Goal: Find contact information: Find contact information

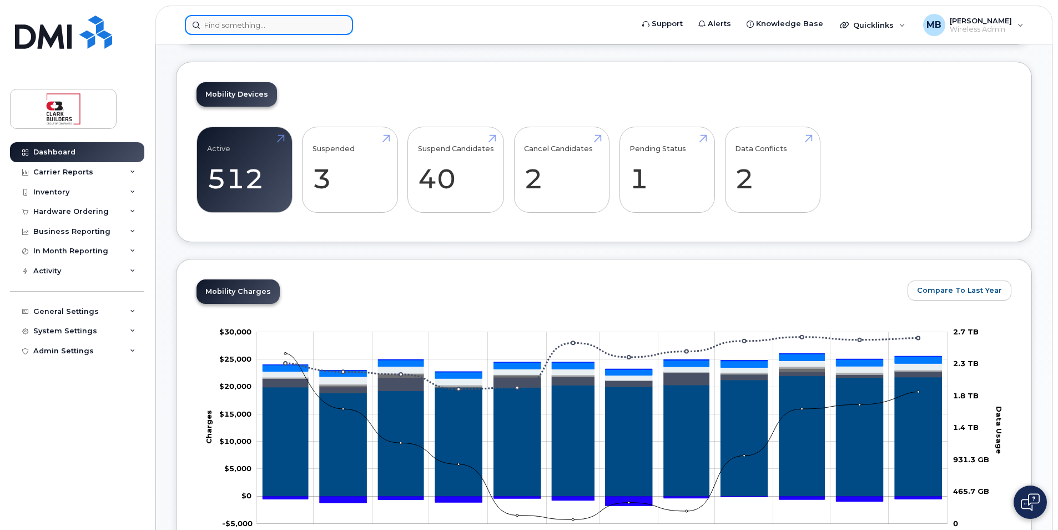
scroll to position [278, 0]
click at [272, 24] on input at bounding box center [269, 25] width 168 height 20
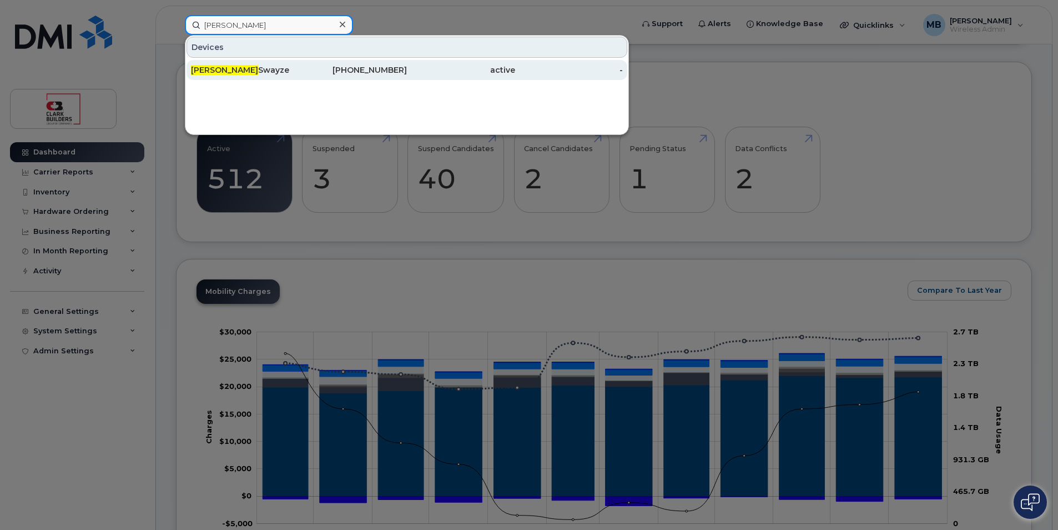
type input "jesse"
click at [297, 70] on div "Jesse Swayze" at bounding box center [245, 69] width 108 height 11
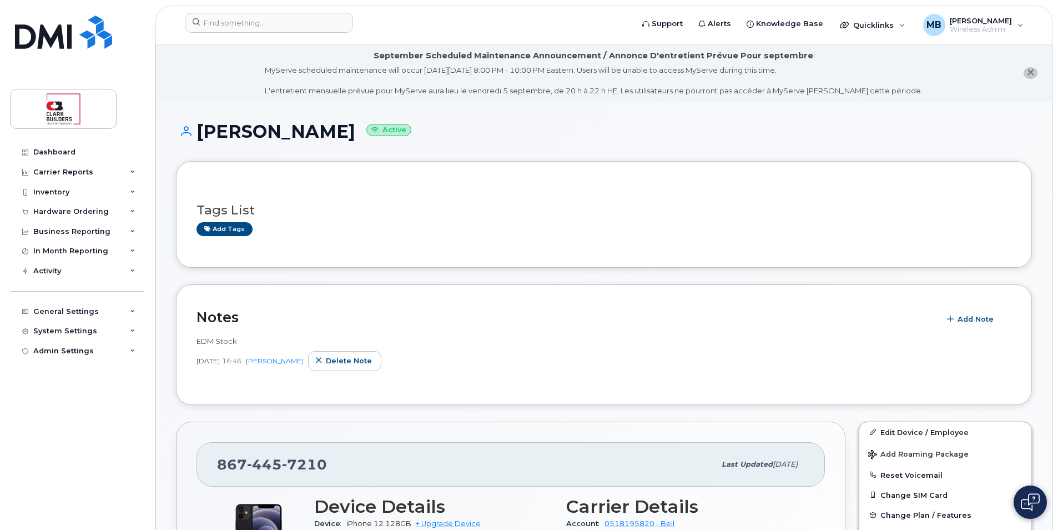
scroll to position [222, 0]
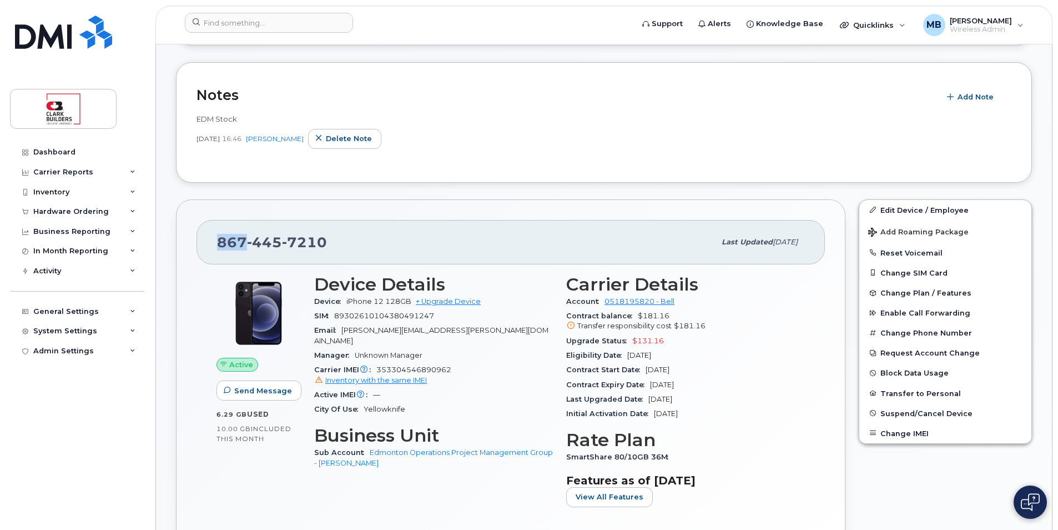
drag, startPoint x: 217, startPoint y: 241, endPoint x: 246, endPoint y: 241, distance: 28.9
click at [246, 241] on span "[PHONE_NUMBER]" at bounding box center [272, 242] width 110 height 17
drag, startPoint x: 246, startPoint y: 241, endPoint x: 232, endPoint y: 240, distance: 13.9
copy span "867"
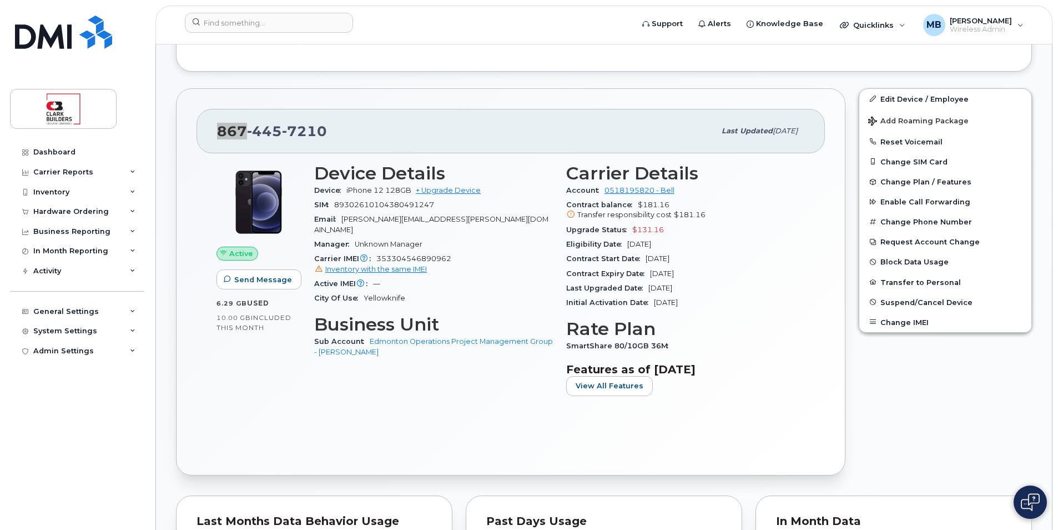
scroll to position [111, 0]
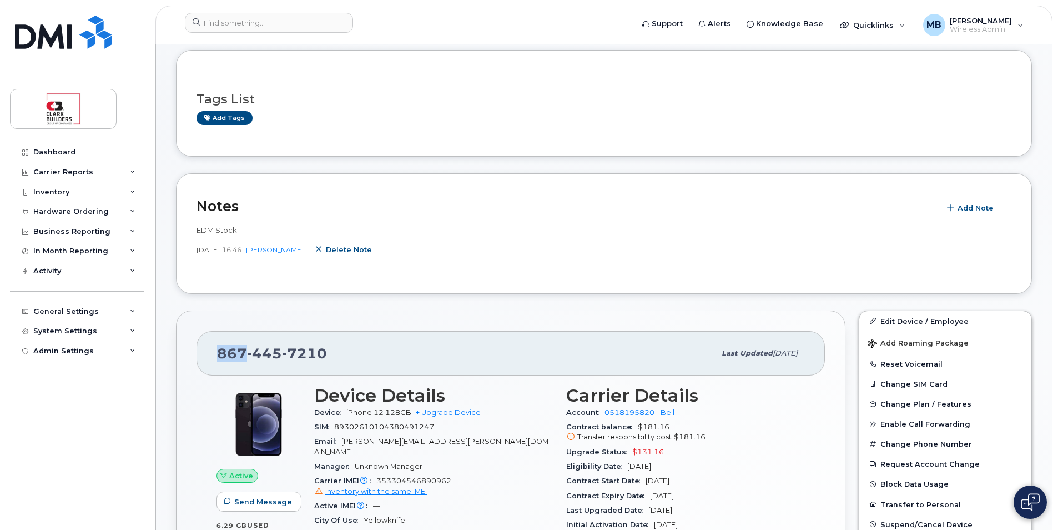
click at [365, 251] on span "Delete note" at bounding box center [349, 249] width 46 height 11
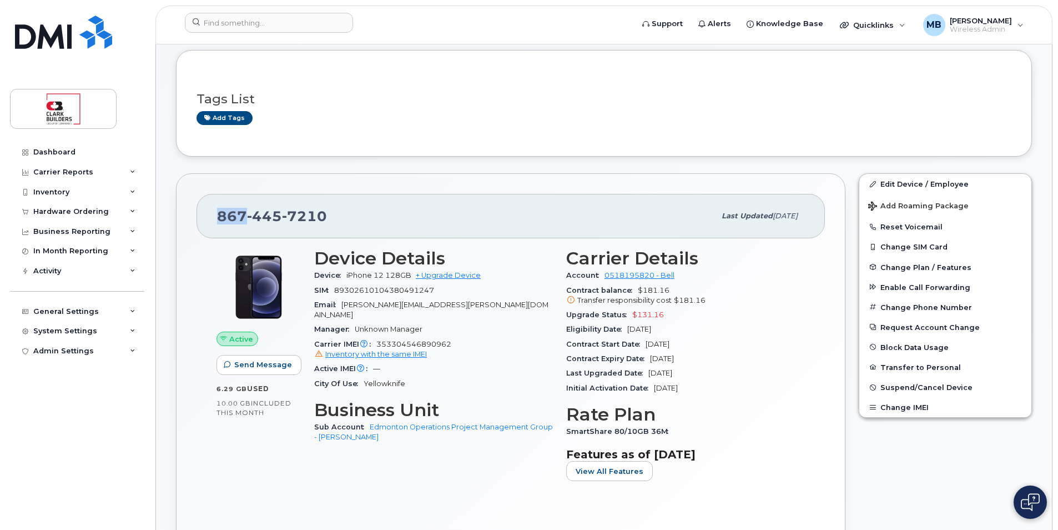
scroll to position [0, 0]
